Goal: Information Seeking & Learning: Learn about a topic

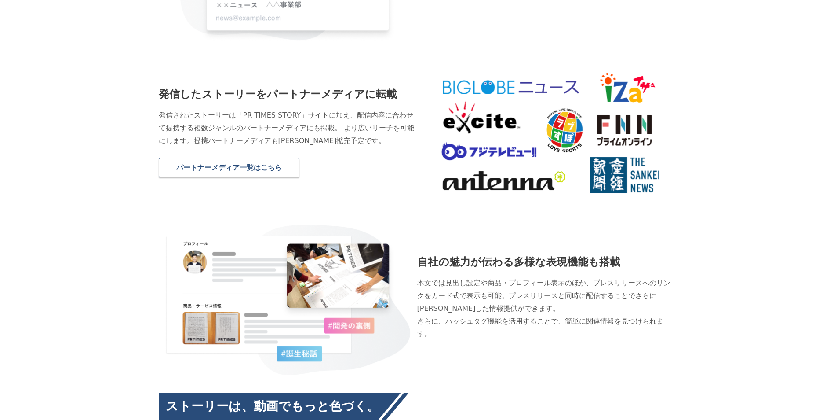
scroll to position [1188, 0]
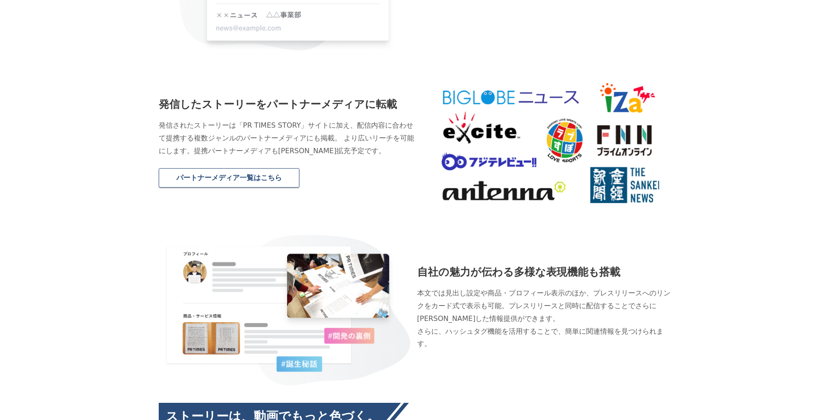
click at [238, 168] on link "パートナーメディア一覧はこちら" at bounding box center [229, 177] width 141 height 19
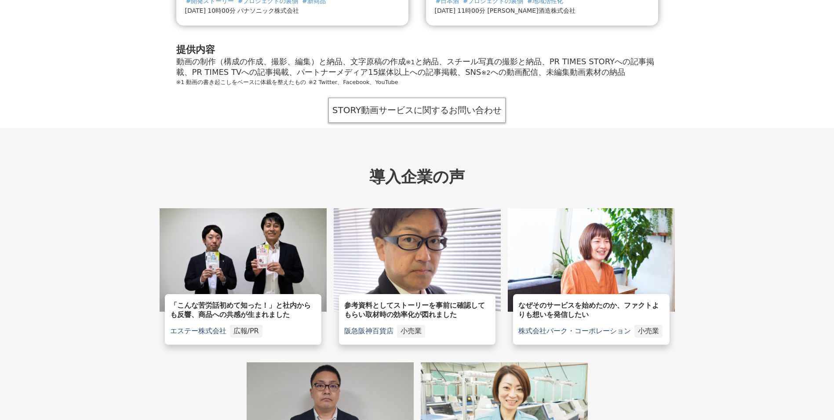
scroll to position [1935, 0]
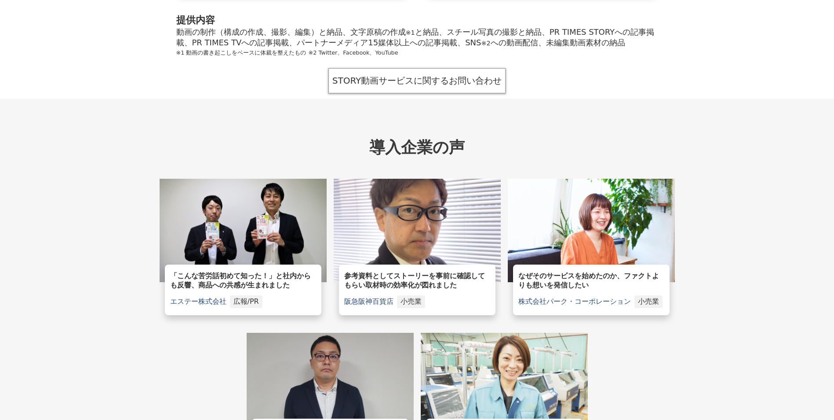
click at [403, 68] on link "STORY動画サービスに関するお問い合わせ" at bounding box center [418, 80] width 178 height 25
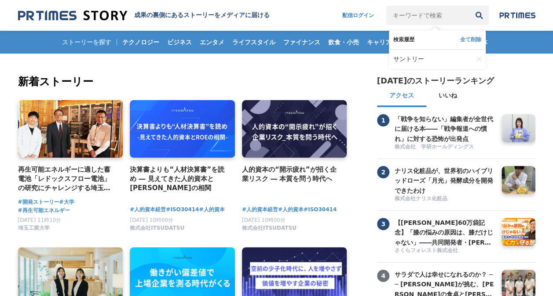
click at [421, 16] on input "キーワードで検索" at bounding box center [427, 15] width 83 height 19
type input "製薬"
click at [469, 6] on button "検索" at bounding box center [478, 15] width 19 height 19
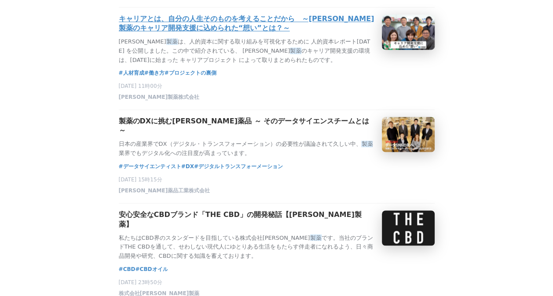
scroll to position [616, 0]
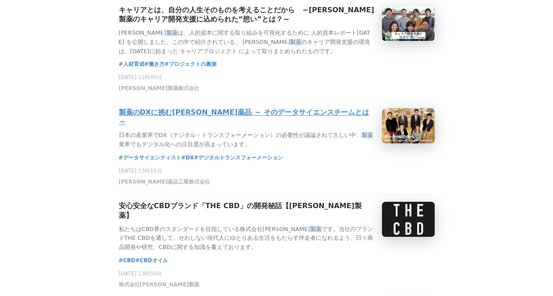
click at [178, 127] on h3 "製薬のDXに挑む武田薬品 ～ そのデータサイエンスチームとは～" at bounding box center [247, 117] width 256 height 18
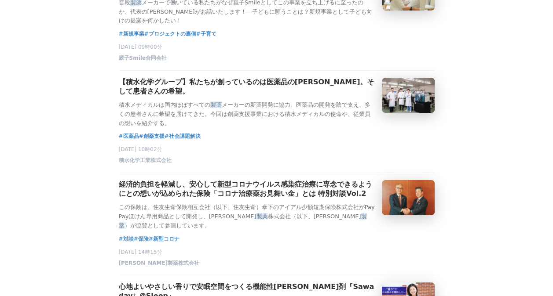
scroll to position [1539, 0]
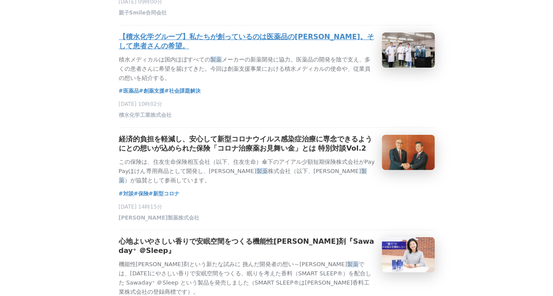
click at [310, 51] on h3 "【積水化学グループ】私たちが創っているのは医薬品の[PERSON_NAME]。そして患者さんの希望。" at bounding box center [247, 42] width 256 height 18
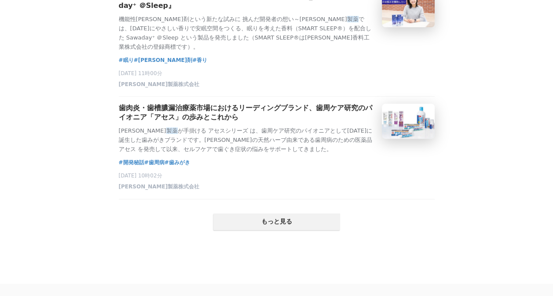
scroll to position [1803, 0]
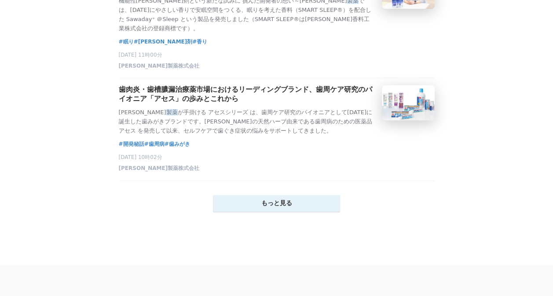
click at [244, 212] on button "もっと見る" at bounding box center [276, 203] width 127 height 17
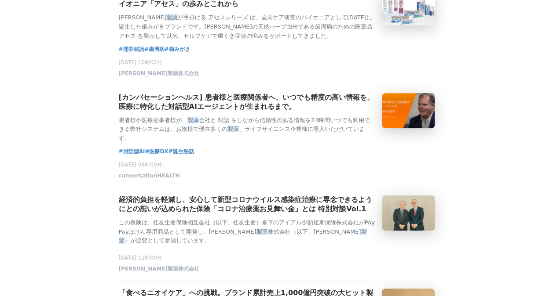
scroll to position [1847, 0]
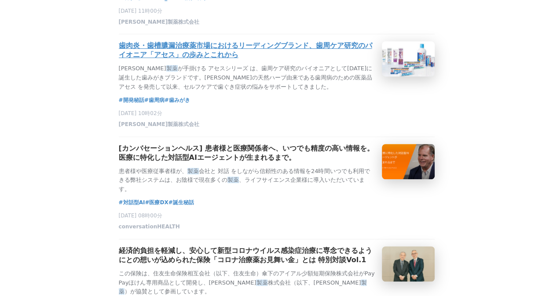
click at [190, 60] on h3 "歯肉炎・歯槽膿漏治療薬市場におけるリーディングブランド、歯周ケア研究のパイオニア「アセス」の歩みとこれから" at bounding box center [247, 50] width 256 height 18
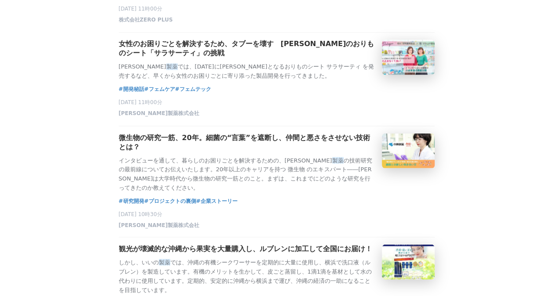
scroll to position [2375, 0]
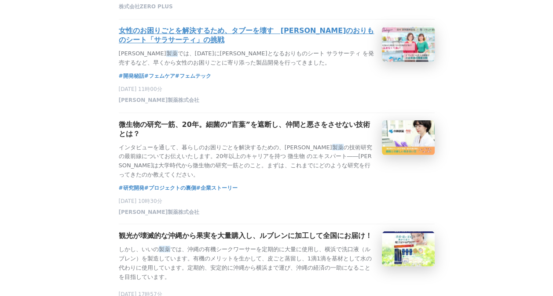
click at [173, 45] on h3 "女性のお困りごとを解決するため、タブーを壊す　日本初のおりものシート「サラサーティ」の挑戦" at bounding box center [247, 35] width 256 height 18
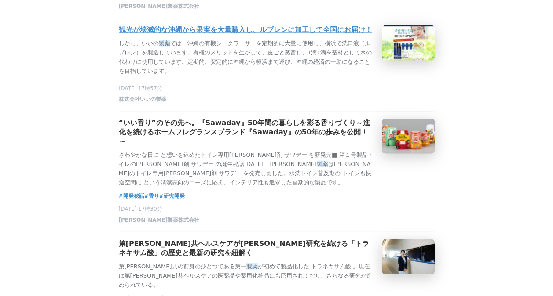
scroll to position [2595, 0]
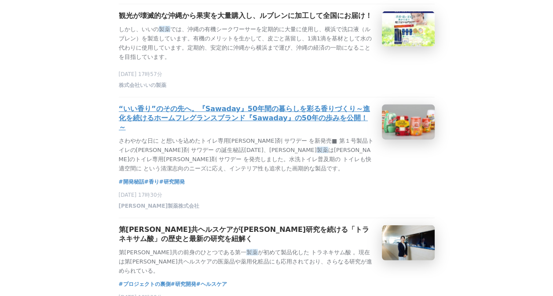
click at [288, 132] on h3 "“いい香り”のその先へ。『Sawaday』50年間の暮らしを彩る香りづくり～進化を続けるホームフレグランスブランド『Sawaday』の50年の歩みを公開！～" at bounding box center [247, 119] width 256 height 28
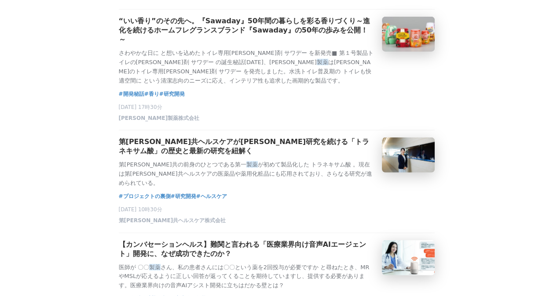
scroll to position [2771, 0]
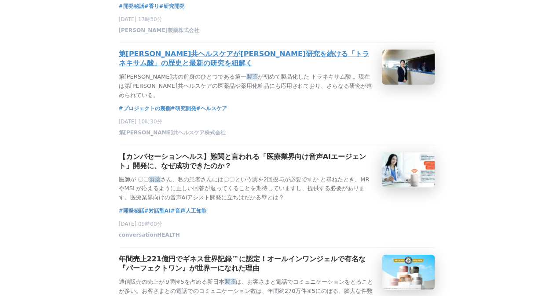
click at [131, 68] on h3 "第一三共ヘルスケアが長年研究を続ける「トラネキサム酸」の歴史と最新の研究を紐解く" at bounding box center [247, 59] width 256 height 18
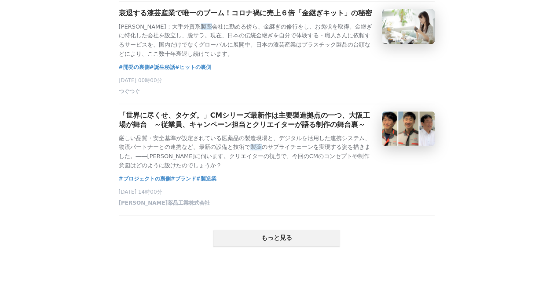
scroll to position [3739, 0]
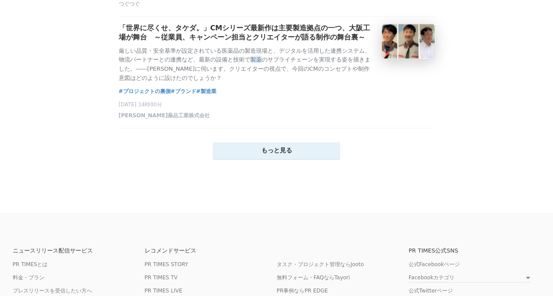
click at [268, 159] on button "もっと見る" at bounding box center [276, 151] width 127 height 17
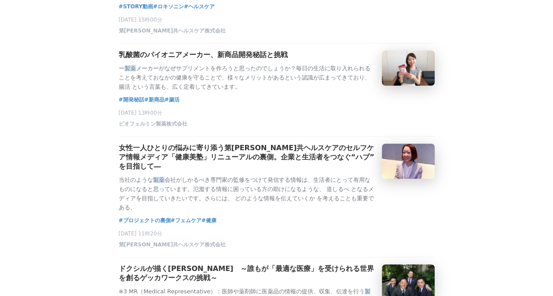
scroll to position [5146, 0]
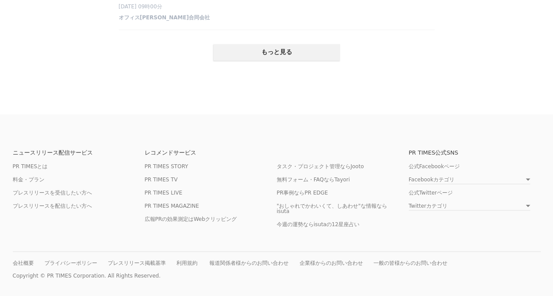
scroll to position [5762, 0]
click at [313, 61] on button "もっと見る" at bounding box center [276, 52] width 127 height 17
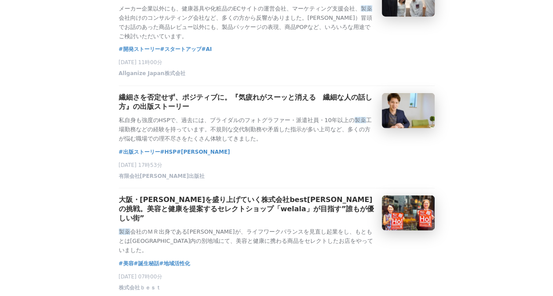
scroll to position [6114, 0]
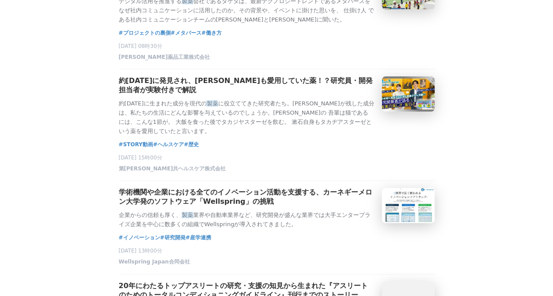
scroll to position [6642, 0]
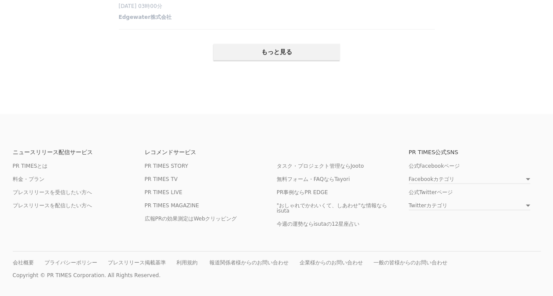
scroll to position [7653, 0]
click at [288, 61] on button "もっと見る" at bounding box center [276, 52] width 127 height 17
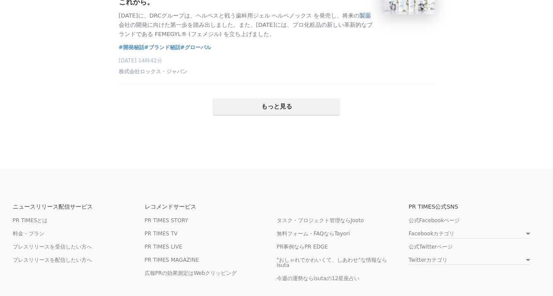
scroll to position [9457, 0]
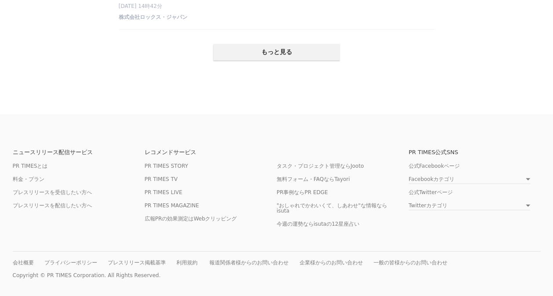
drag, startPoint x: 311, startPoint y: 259, endPoint x: 303, endPoint y: 260, distance: 7.5
click at [311, 61] on button "もっと見る" at bounding box center [276, 52] width 127 height 17
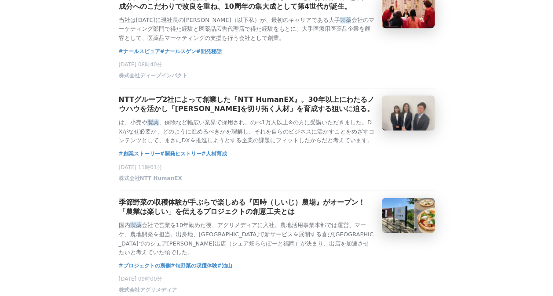
scroll to position [10600, 0]
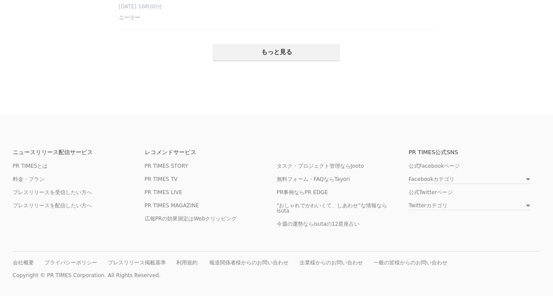
scroll to position [11436, 0]
click at [278, 61] on button "もっと見る" at bounding box center [276, 52] width 127 height 17
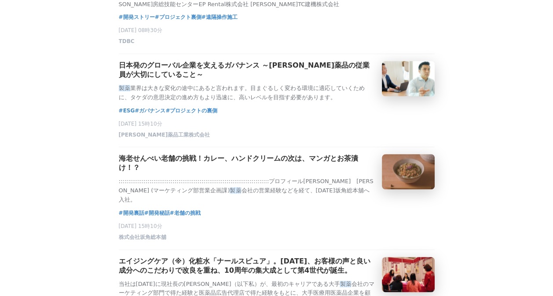
scroll to position [10336, 0]
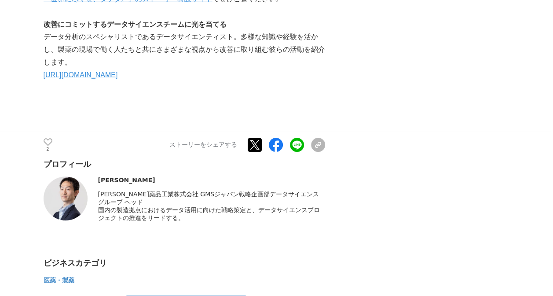
scroll to position [3123, 0]
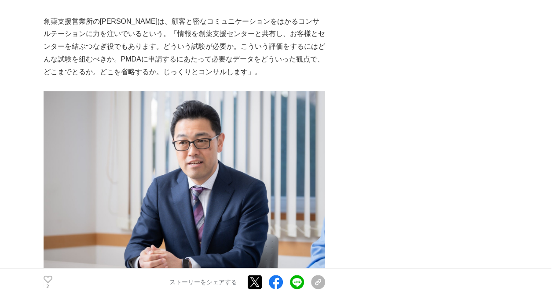
scroll to position [492, 0]
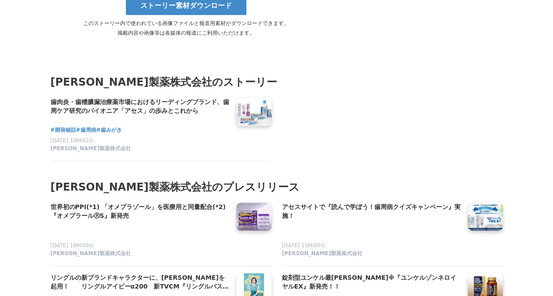
scroll to position [3959, 0]
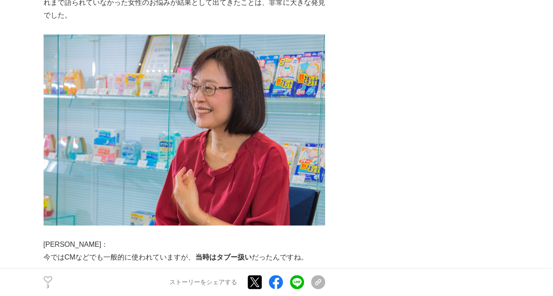
scroll to position [704, 0]
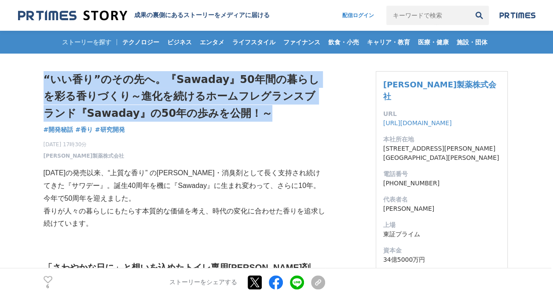
drag, startPoint x: 250, startPoint y: 113, endPoint x: 28, endPoint y: 89, distance: 223.0
drag, startPoint x: 28, startPoint y: 89, endPoint x: 90, endPoint y: 86, distance: 62.1
click at [90, 86] on h1 "“いい香り”のその先へ。『Sawaday』50年間の暮らしを彩る香りづくり～進化を続けるホームフレグランスブランド『Sawaday』の50年の歩みを公開！～" at bounding box center [184, 96] width 281 height 51
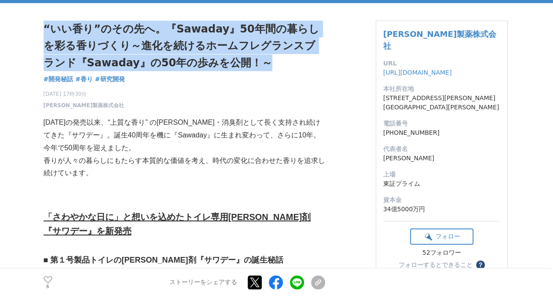
scroll to position [132, 0]
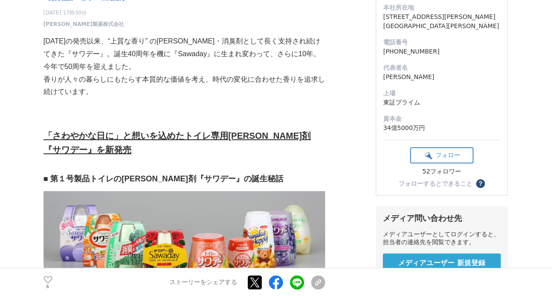
click at [91, 83] on p "香りが人々の暮らしにもたらす本質的な価値を考え、時代の変化に合わせた香りを追求し続けています。" at bounding box center [184, 86] width 281 height 26
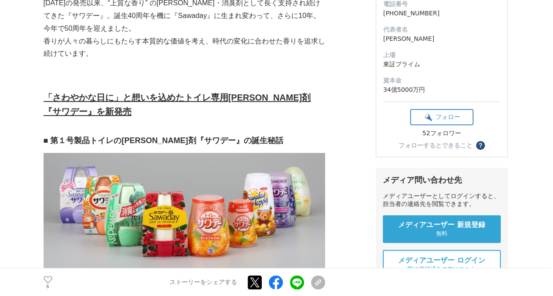
scroll to position [0, 0]
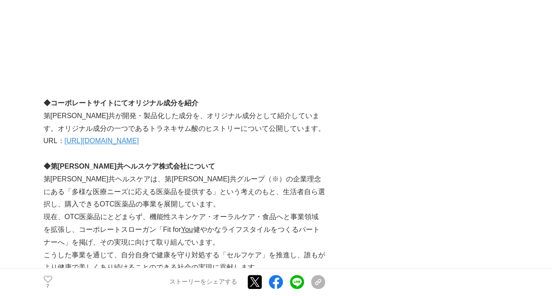
scroll to position [3211, 0]
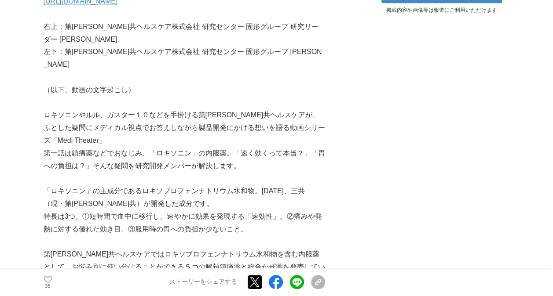
scroll to position [396, 0]
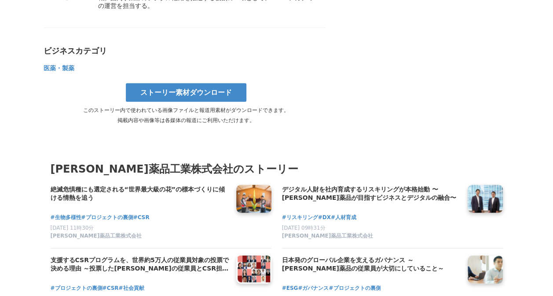
scroll to position [4398, 0]
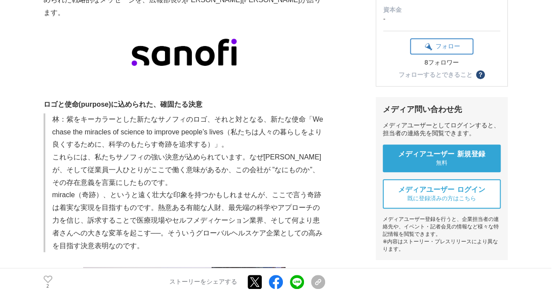
scroll to position [44, 0]
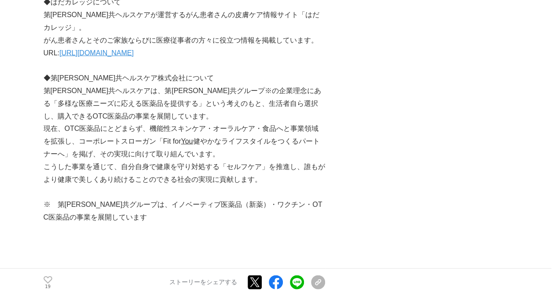
scroll to position [2639, 0]
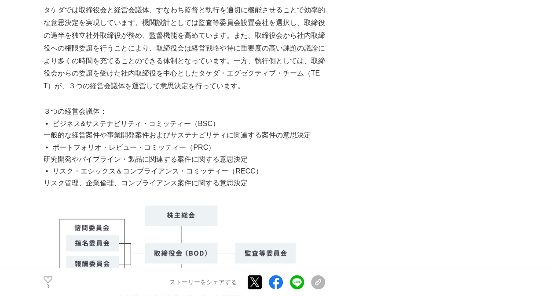
scroll to position [1056, 0]
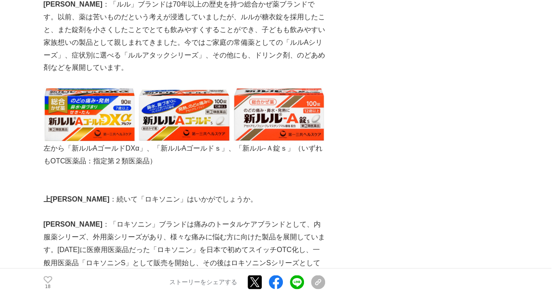
scroll to position [572, 0]
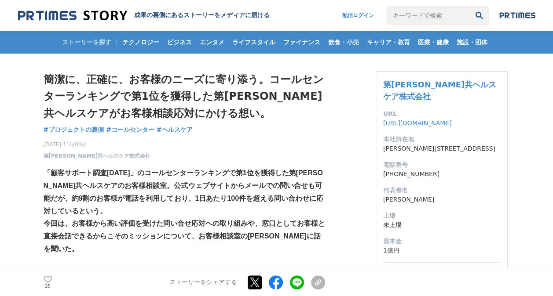
click at [427, 18] on input "キーワードで検索" at bounding box center [427, 15] width 83 height 19
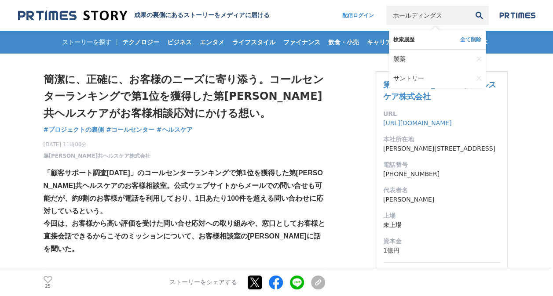
type input "ホールディングス"
click at [469, 6] on button "検索" at bounding box center [478, 15] width 19 height 19
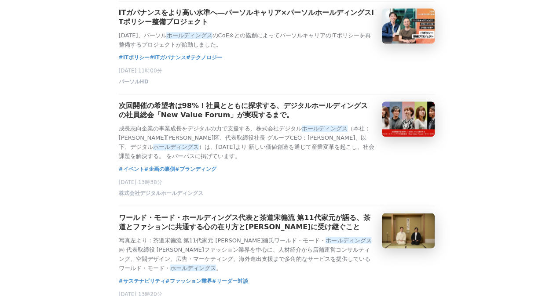
scroll to position [572, 0]
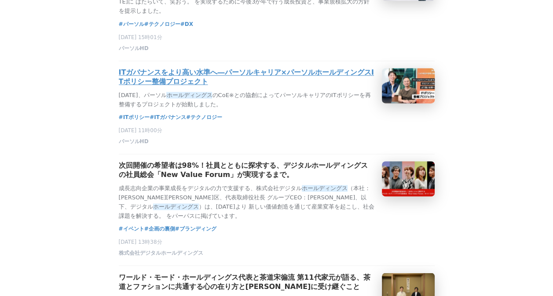
click at [176, 87] on h3 "ITガバナンスをより高い水準へ―パーソルキャリア×パーソルホールディングスITポリシー整備プロジェクト" at bounding box center [247, 77] width 256 height 18
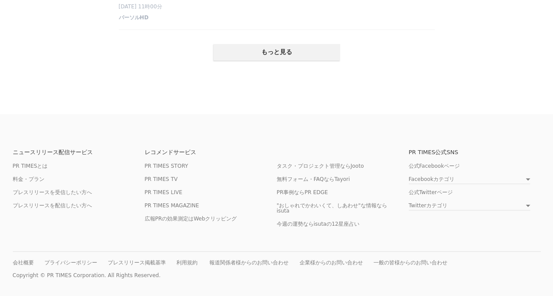
scroll to position [2017, 0]
click at [157, 163] on link "PR TIMES STORY" at bounding box center [167, 166] width 44 height 7
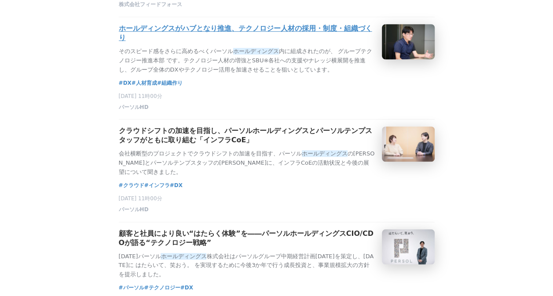
scroll to position [352, 0]
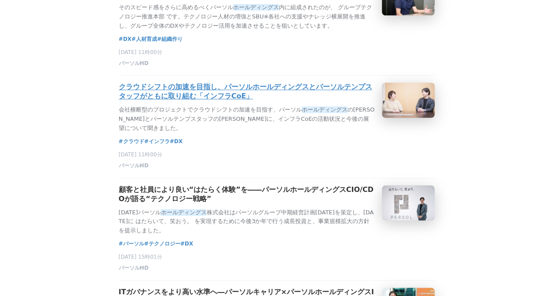
click at [195, 101] on h3 "クラウドシフトの加速を目指し、パーソルホールディングスとパーソルテンプスタッフがともに取り組む「インフラCoE」" at bounding box center [247, 92] width 256 height 18
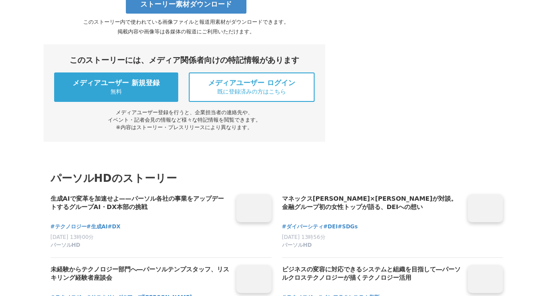
scroll to position [3343, 0]
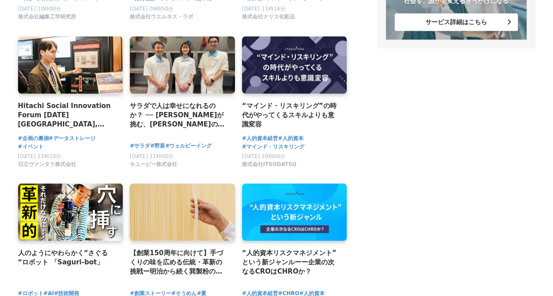
scroll to position [752, 0]
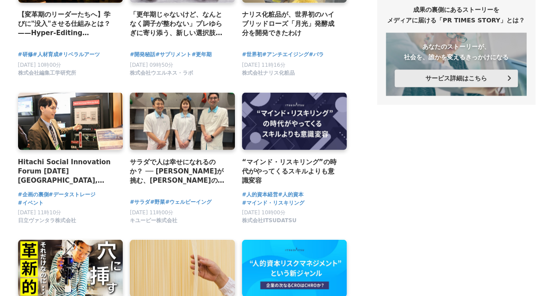
click at [464, 87] on button "サービス詳細はこちら" at bounding box center [456, 78] width 123 height 18
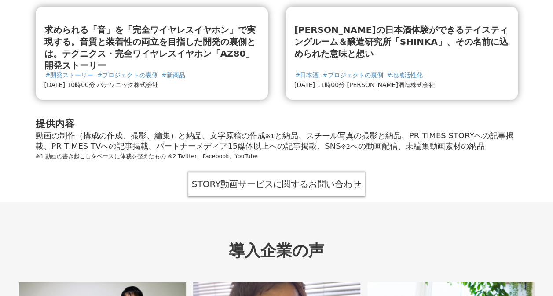
scroll to position [1891, 0]
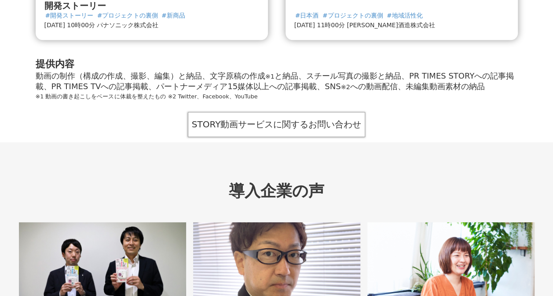
click at [211, 112] on link "STORY動画サービスに関するお問い合わせ" at bounding box center [277, 124] width 178 height 25
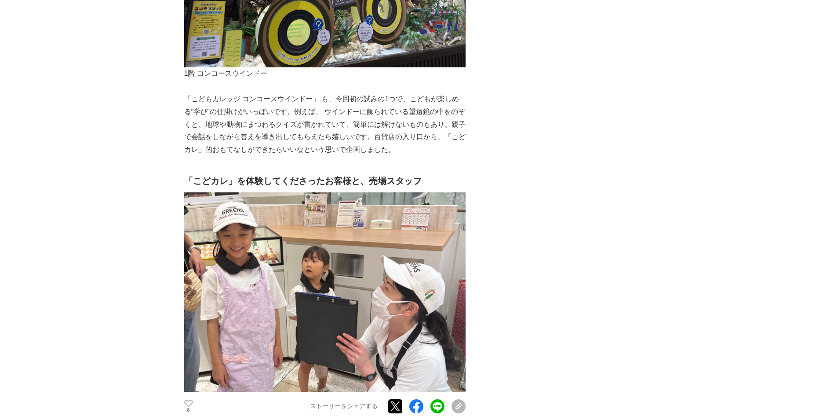
scroll to position [4574, 0]
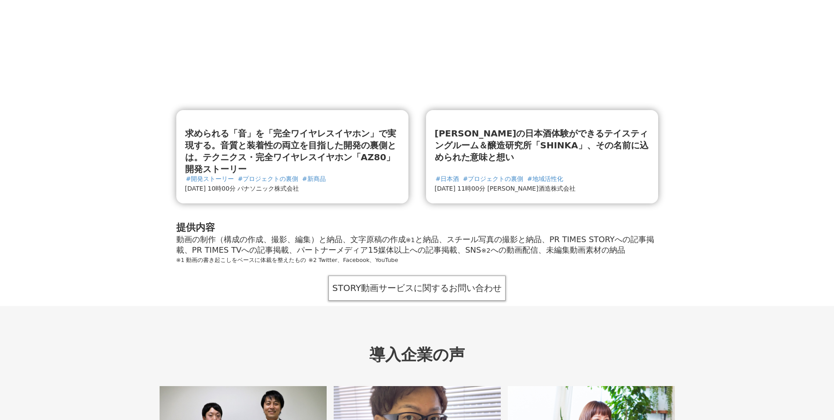
scroll to position [1789, 0]
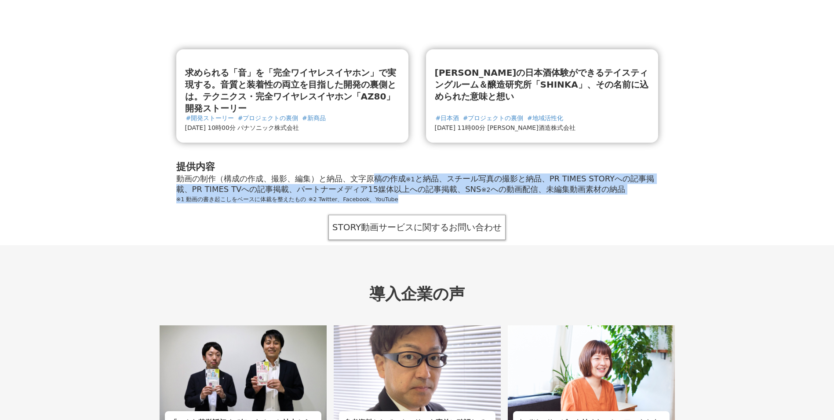
drag, startPoint x: 171, startPoint y: 153, endPoint x: 526, endPoint y: 184, distance: 357.2
click at [526, 184] on div "ストーリーを動画で届けるサービスも登場 インタビューを軸としたストーリー動画、文字原稿、スチール写真の制作を全ておまかせいただけるサービスです。 文字と写真だ…" at bounding box center [417, 39] width 517 height 401
drag, startPoint x: 526, startPoint y: 184, endPoint x: 497, endPoint y: 158, distance: 39.6
click at [497, 173] on div "動画の制作（構成の作成、撮影、編集）と納品、文字原稿の作成 ※1 と納品、スチール写真の撮影と納品、PR TIMES STORYへの記事掲載、PR TIMES…" at bounding box center [417, 183] width 482 height 21
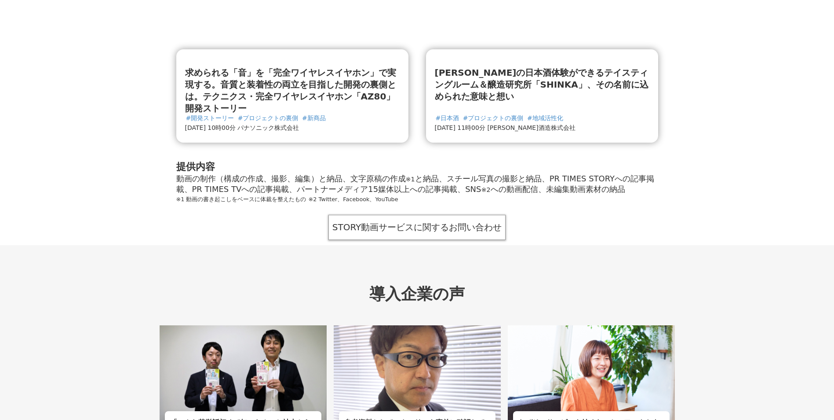
click at [300, 173] on div "動画の制作（構成の作成、撮影、編集）と納品、文字原稿の作成 ※1 と納品、スチール写真の撮影と納品、PR TIMES STORYへの記事掲載、PR TIMES…" at bounding box center [417, 183] width 482 height 21
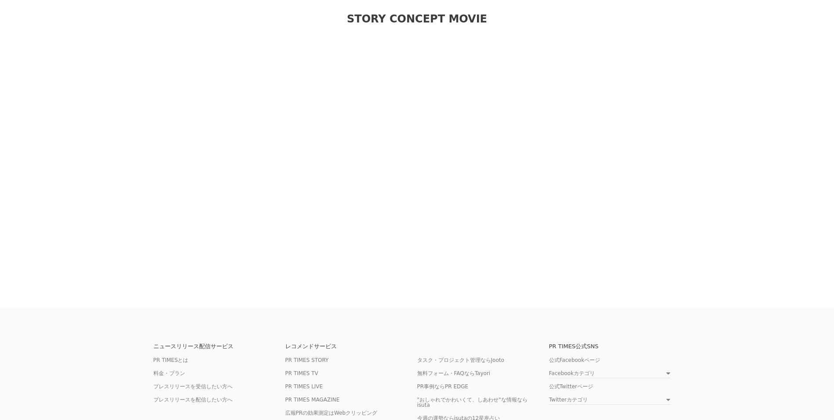
scroll to position [3820, 0]
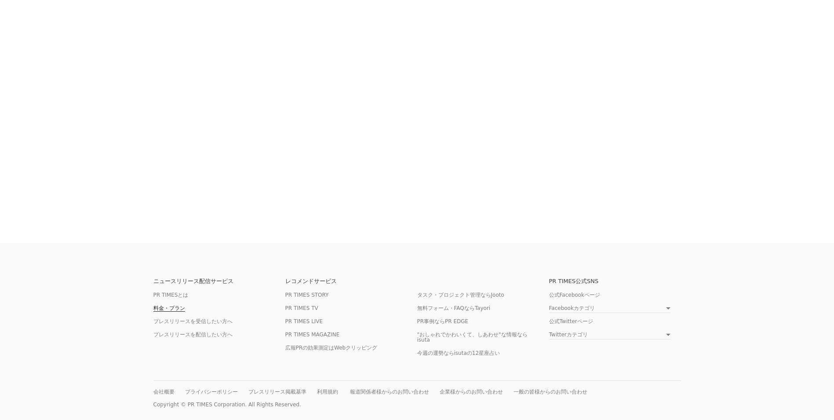
click at [169, 305] on link "料金・プラン" at bounding box center [170, 308] width 32 height 7
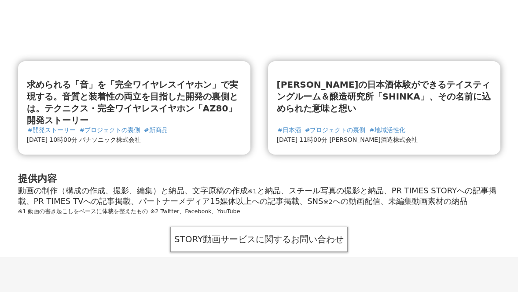
scroll to position [1733, 0]
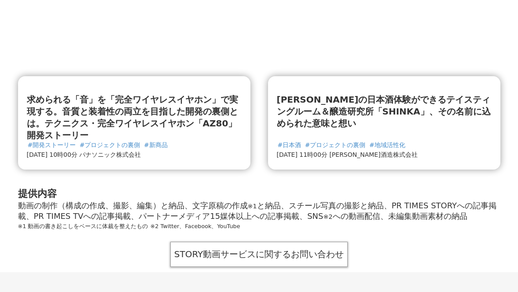
click at [244, 262] on link "STORY動画サービスに関するお問い合わせ" at bounding box center [259, 253] width 178 height 25
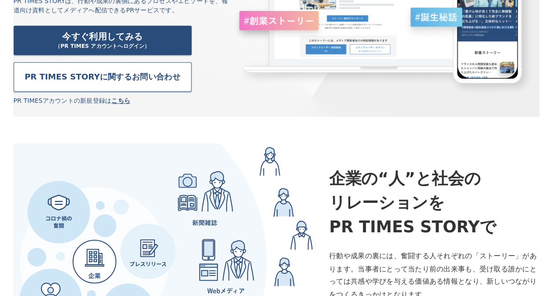
scroll to position [176, 0]
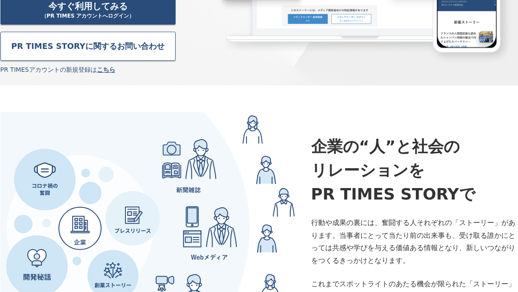
click at [137, 47] on link "PR TIMES STORYに 関するお問い合わせ" at bounding box center [87, 46] width 175 height 29
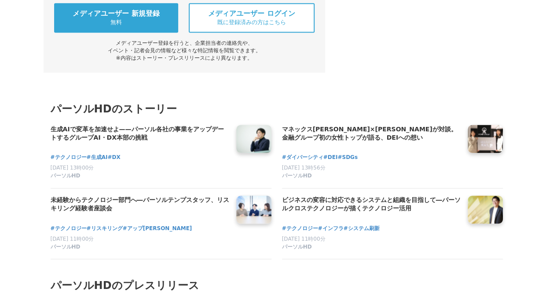
scroll to position [3929, 0]
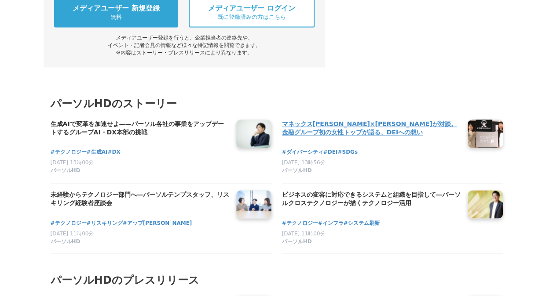
click at [342, 138] on h4 "マネックス[PERSON_NAME]×[PERSON_NAME]が対談。金融グループ初の女性トップが語る、DEIへの想い" at bounding box center [371, 129] width 179 height 18
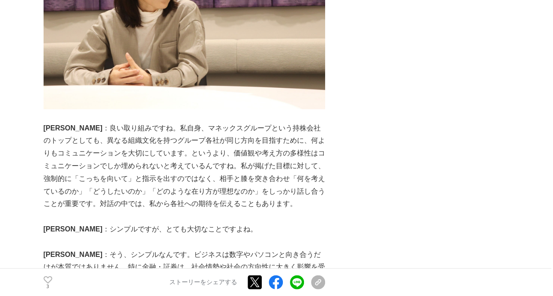
scroll to position [2683, 0]
